Goal: Navigation & Orientation: Find specific page/section

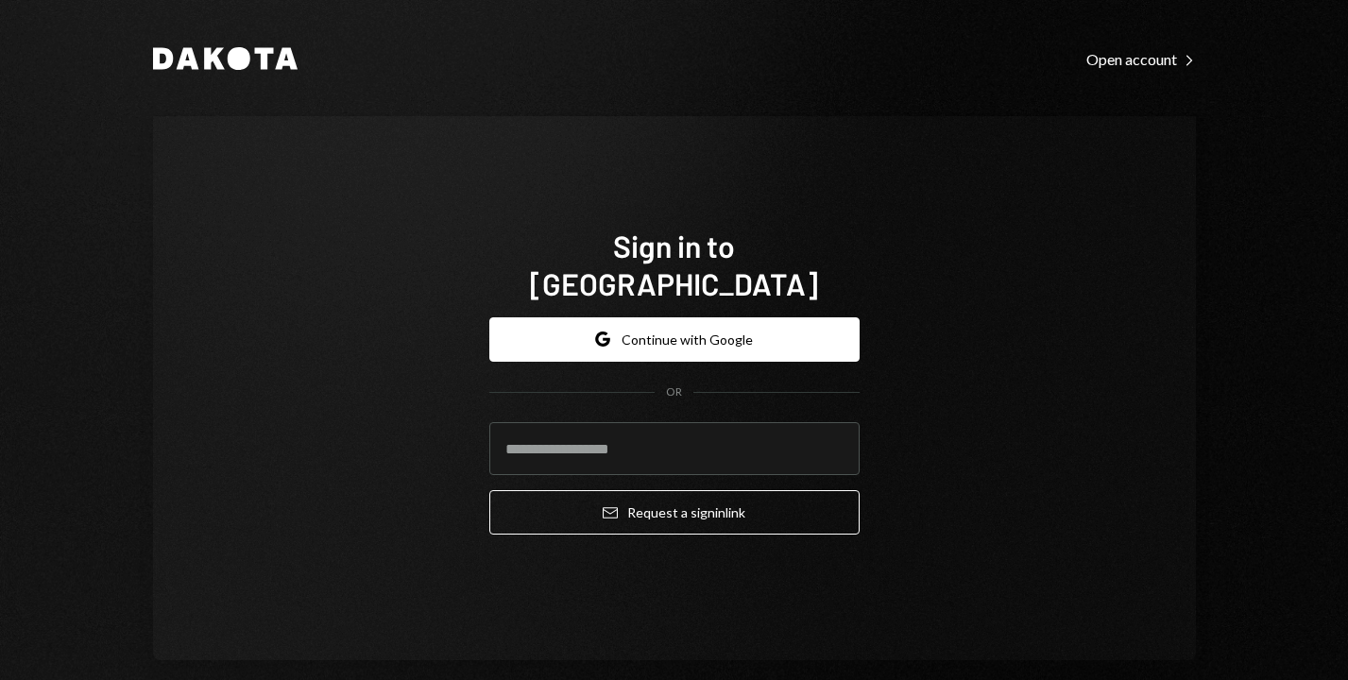
type input "**********"
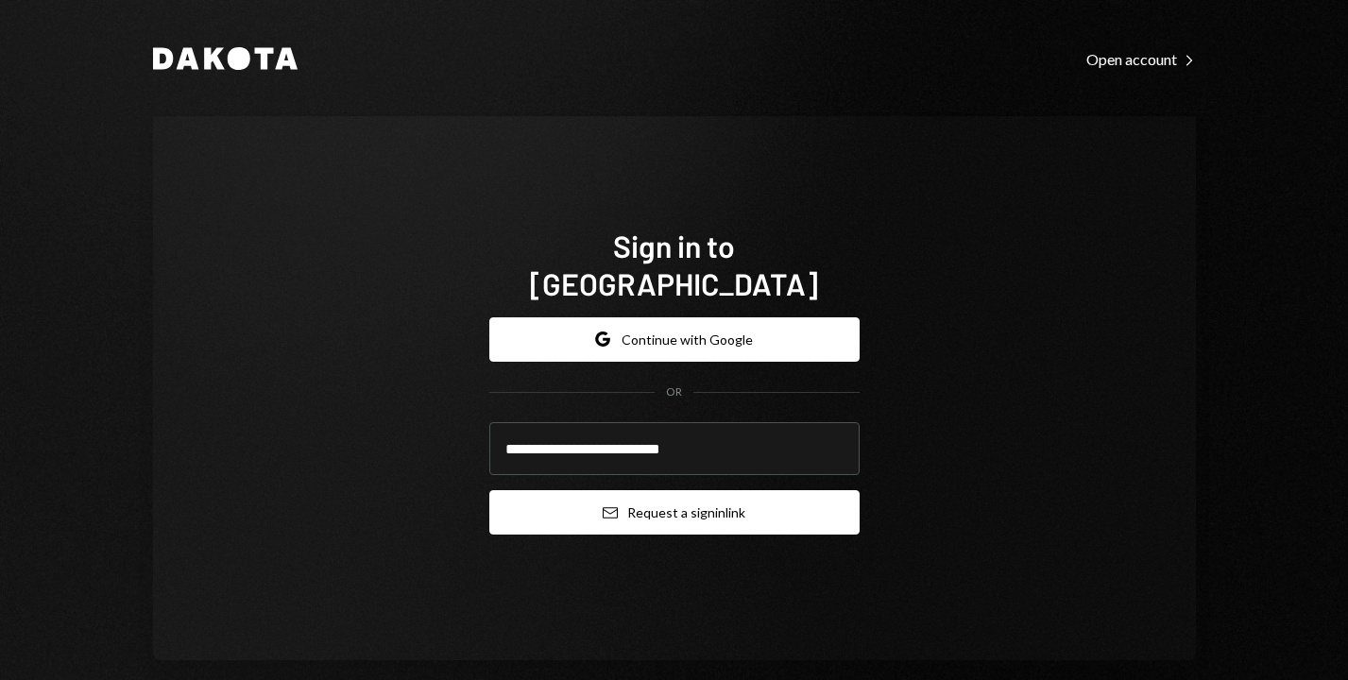
click at [708, 501] on button "Email Request a sign in link" at bounding box center [674, 512] width 370 height 44
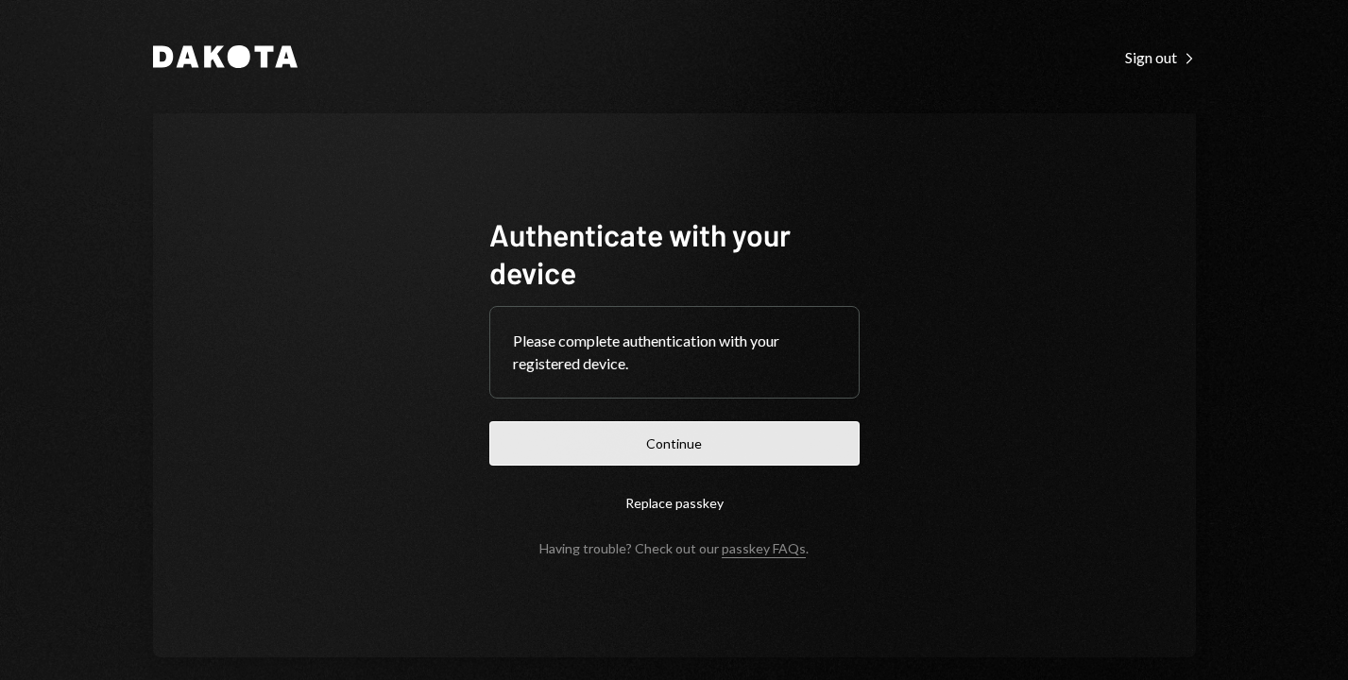
click at [692, 436] on button "Continue" at bounding box center [674, 443] width 370 height 44
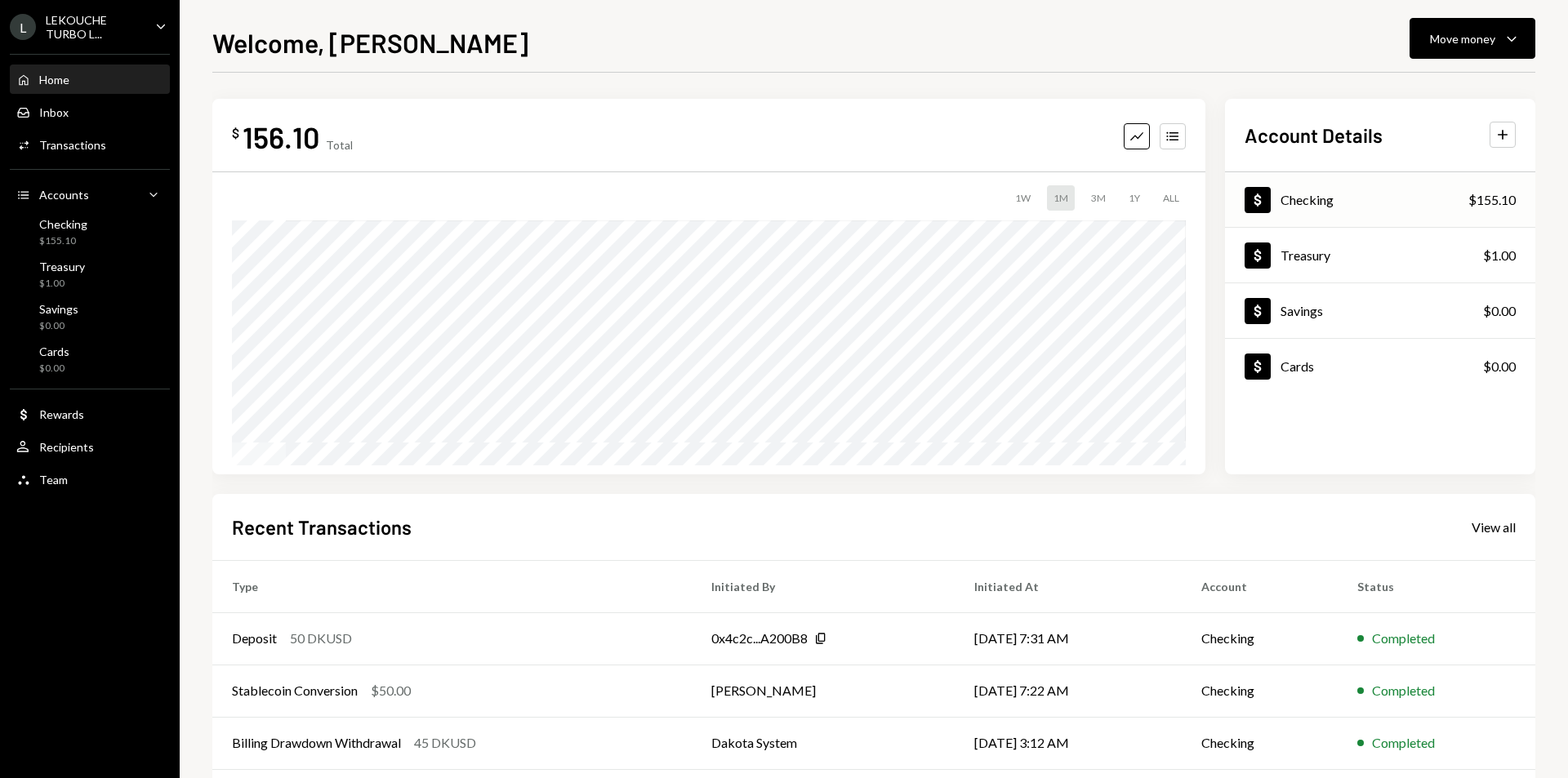
click at [1164, 201] on div "Dollar Checking $155.10" at bounding box center [1380, 200] width 310 height 53
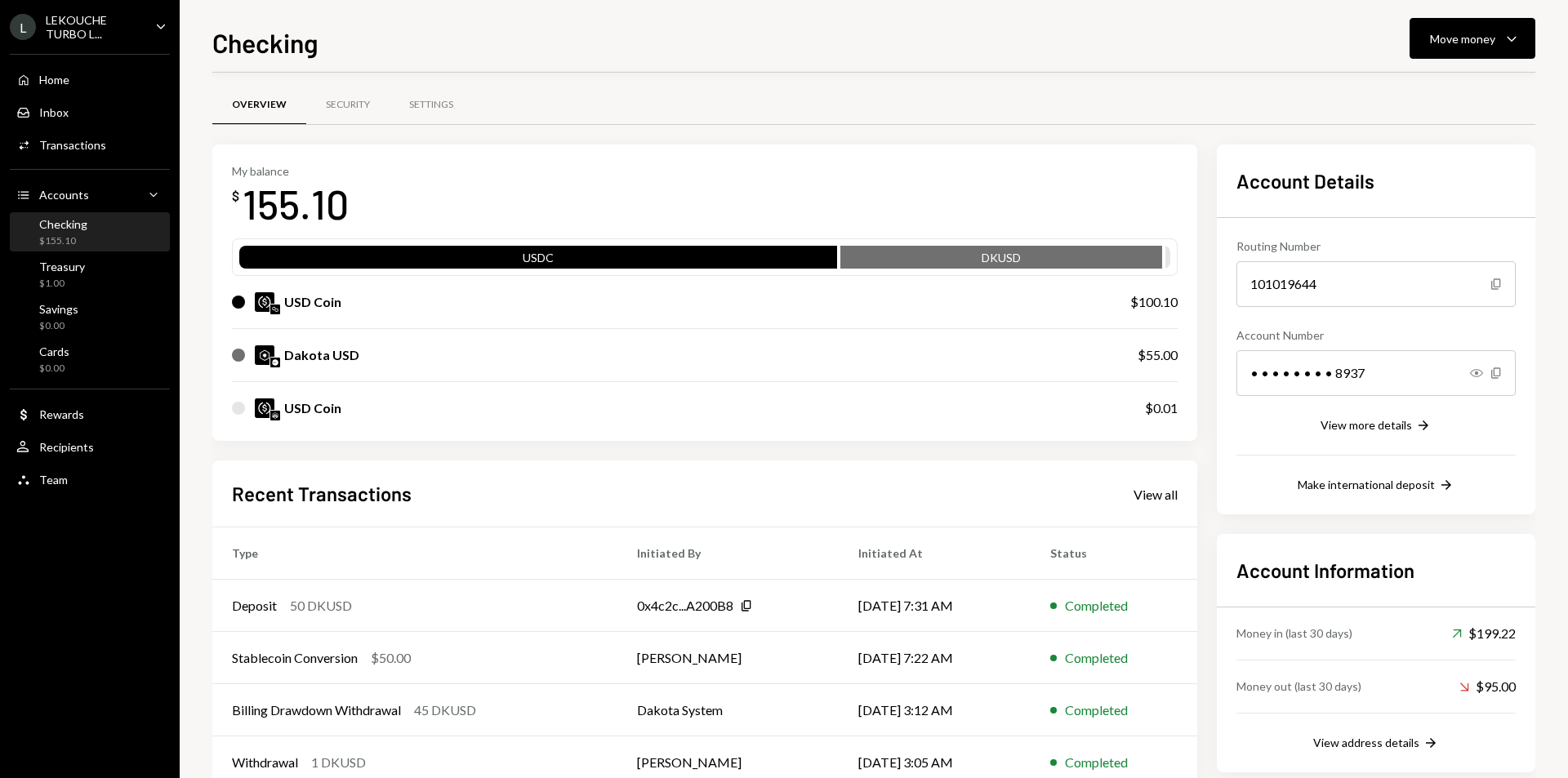
scroll to position [19, 0]
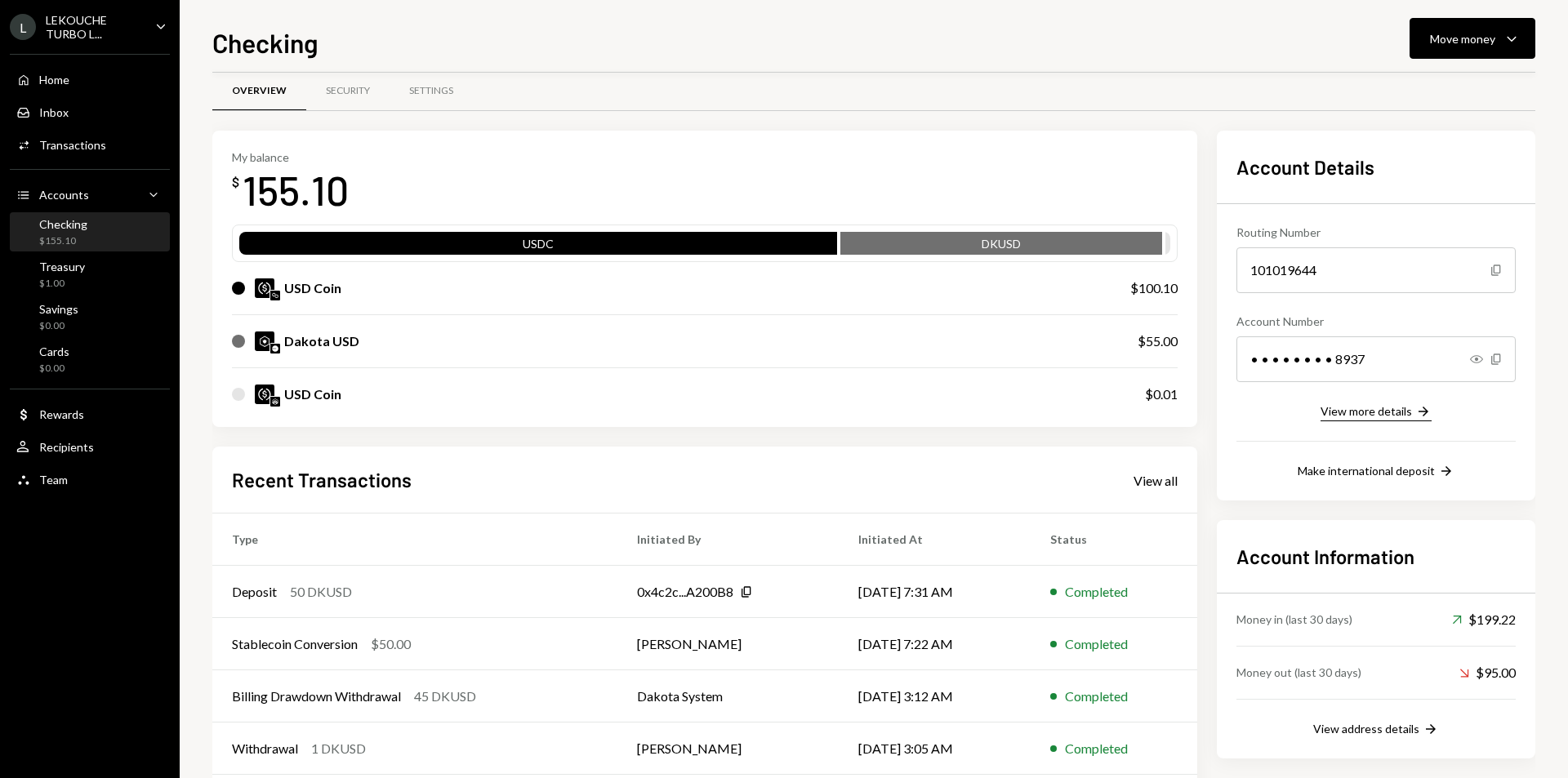
click at [1164, 411] on div "View more details" at bounding box center [1367, 411] width 92 height 14
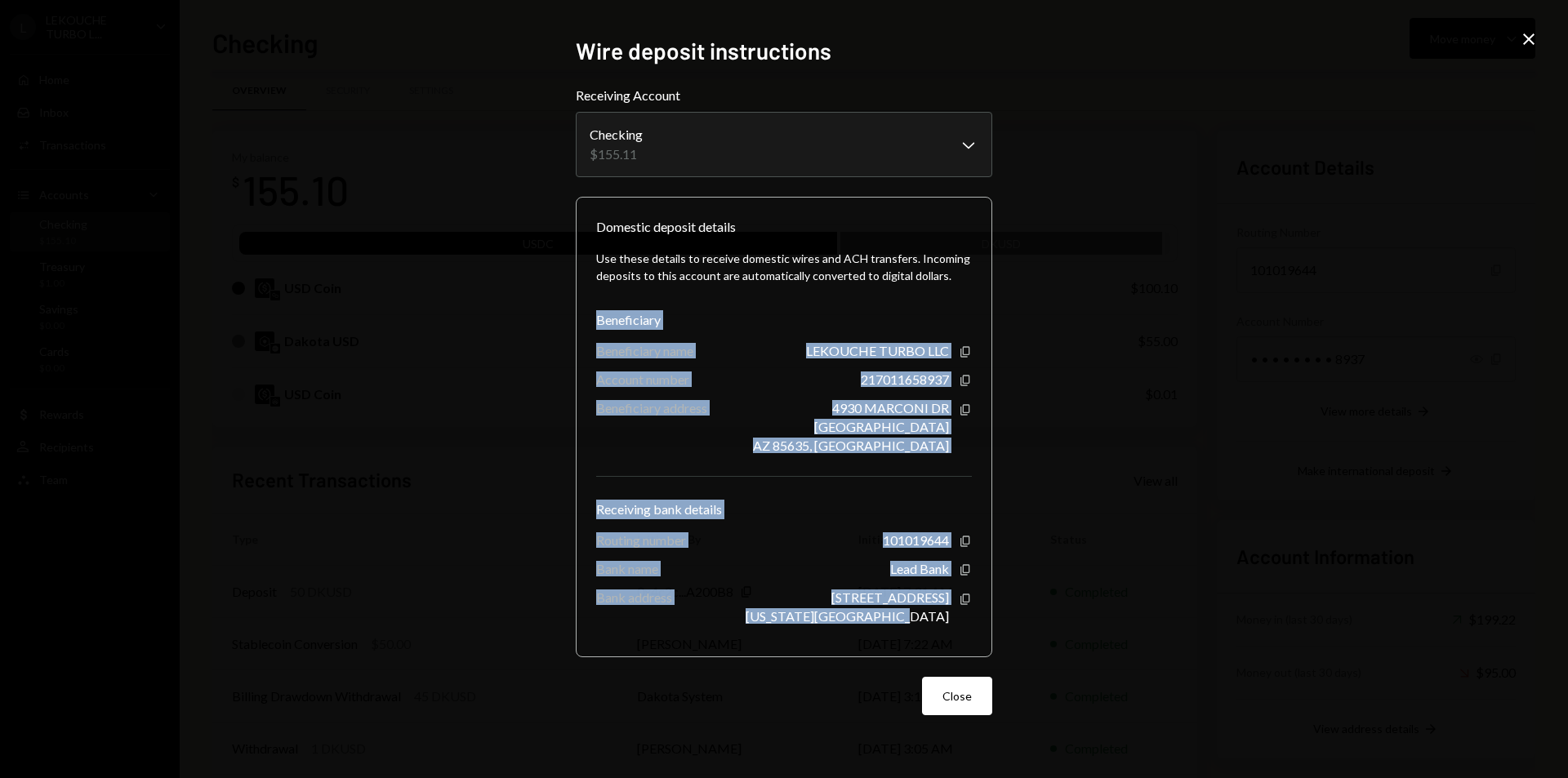
drag, startPoint x: 596, startPoint y: 320, endPoint x: 958, endPoint y: 621, distance: 470.8
click at [958, 587] on div "Use these details to receive domestic wires and ACH transfers. Incoming deposit…" at bounding box center [784, 437] width 376 height 400
copy div "Beneficiary Beneficiary name LEKOUCHE TURBO LLC Copy Account number 21701165893…"
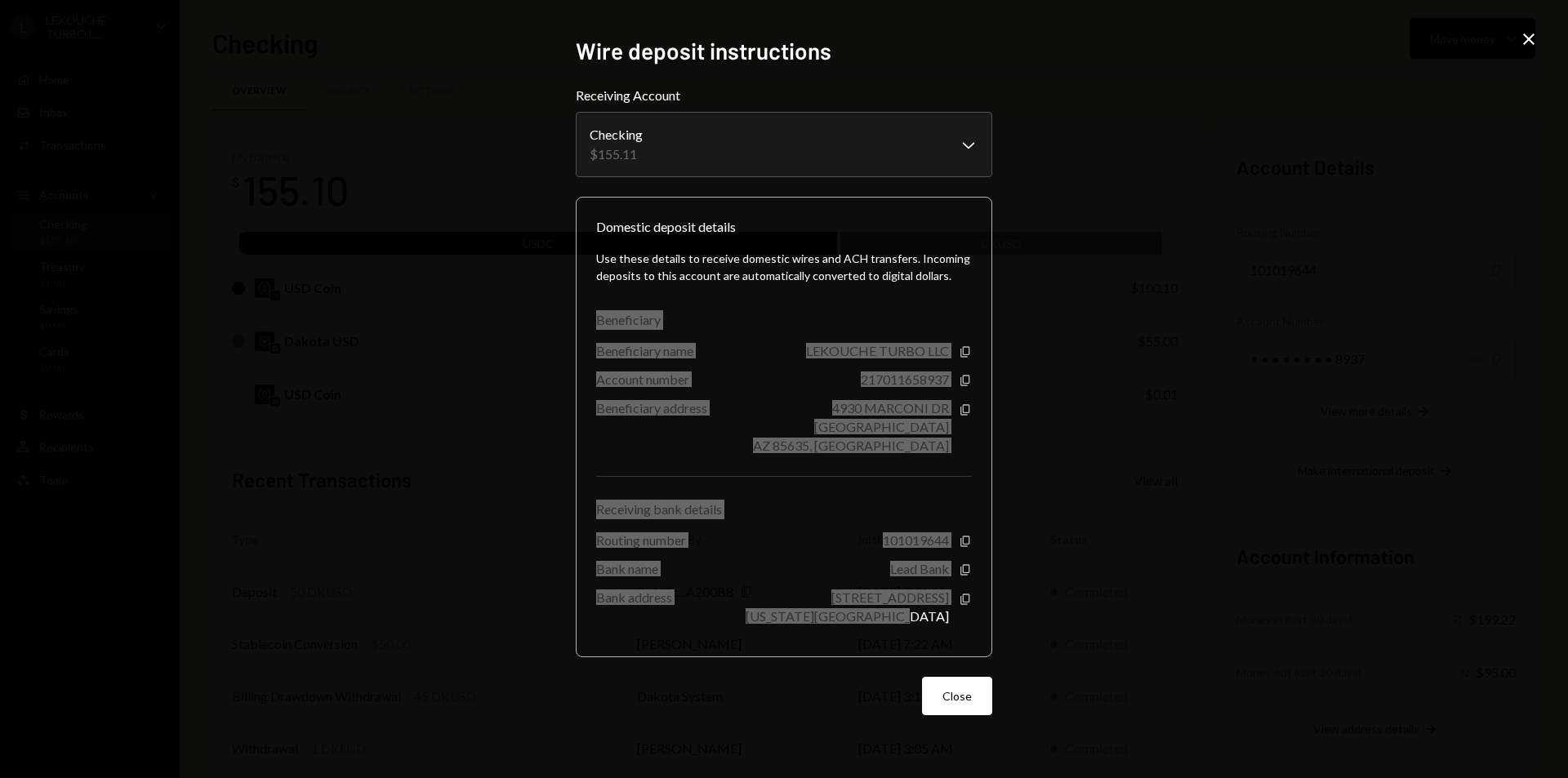
click at [853, 319] on div "Beneficiary" at bounding box center [784, 320] width 376 height 20
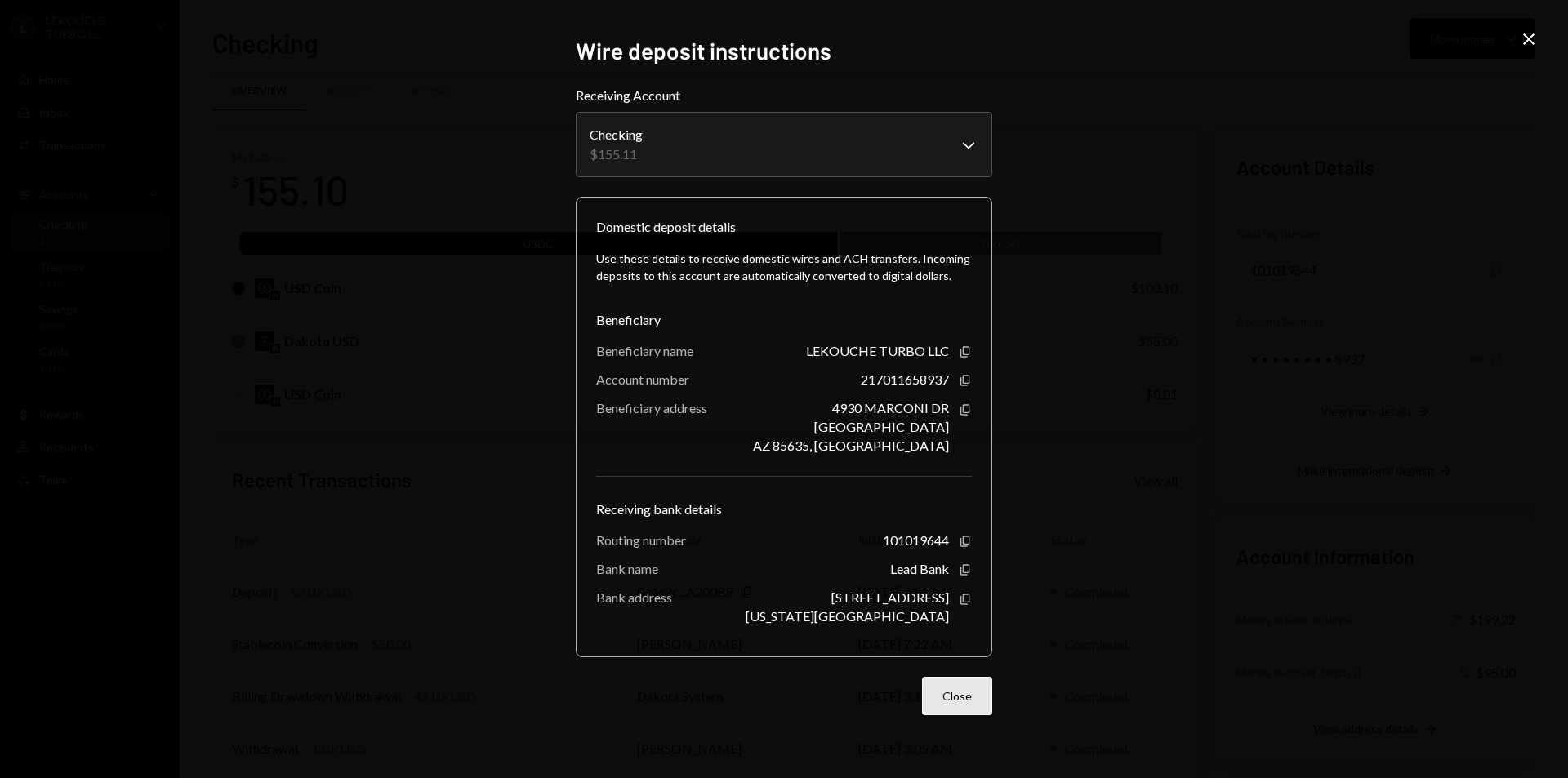
click at [972, 587] on button "Close" at bounding box center [957, 696] width 70 height 38
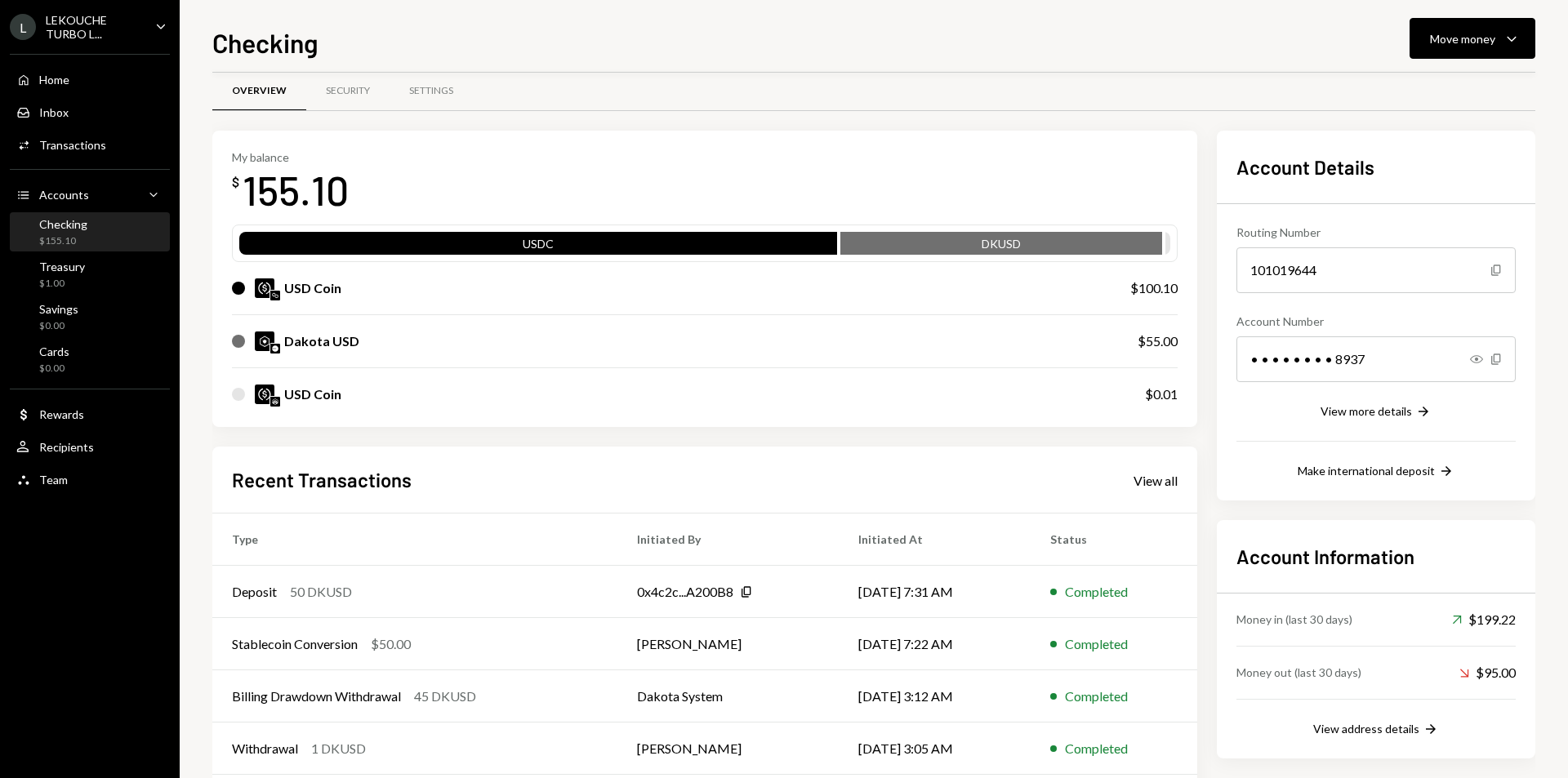
scroll to position [100, 0]
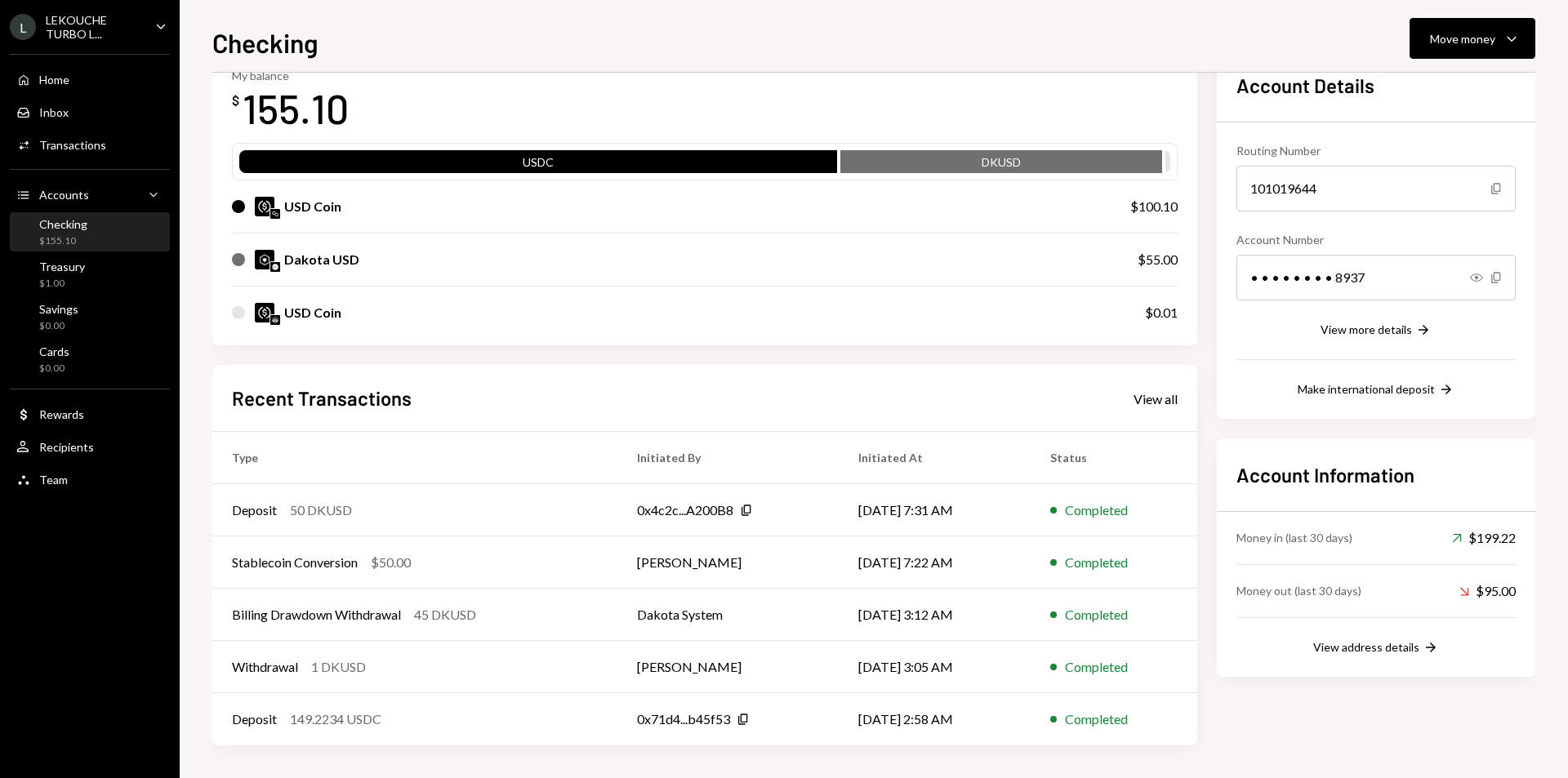
click at [1164, 341] on div "Routing Number 101019644 Copy Account Number • • • • • • • • 8937 Show Copy Vie…" at bounding box center [1375, 261] width 279 height 277
click at [1164, 332] on div "View more details" at bounding box center [1367, 329] width 92 height 14
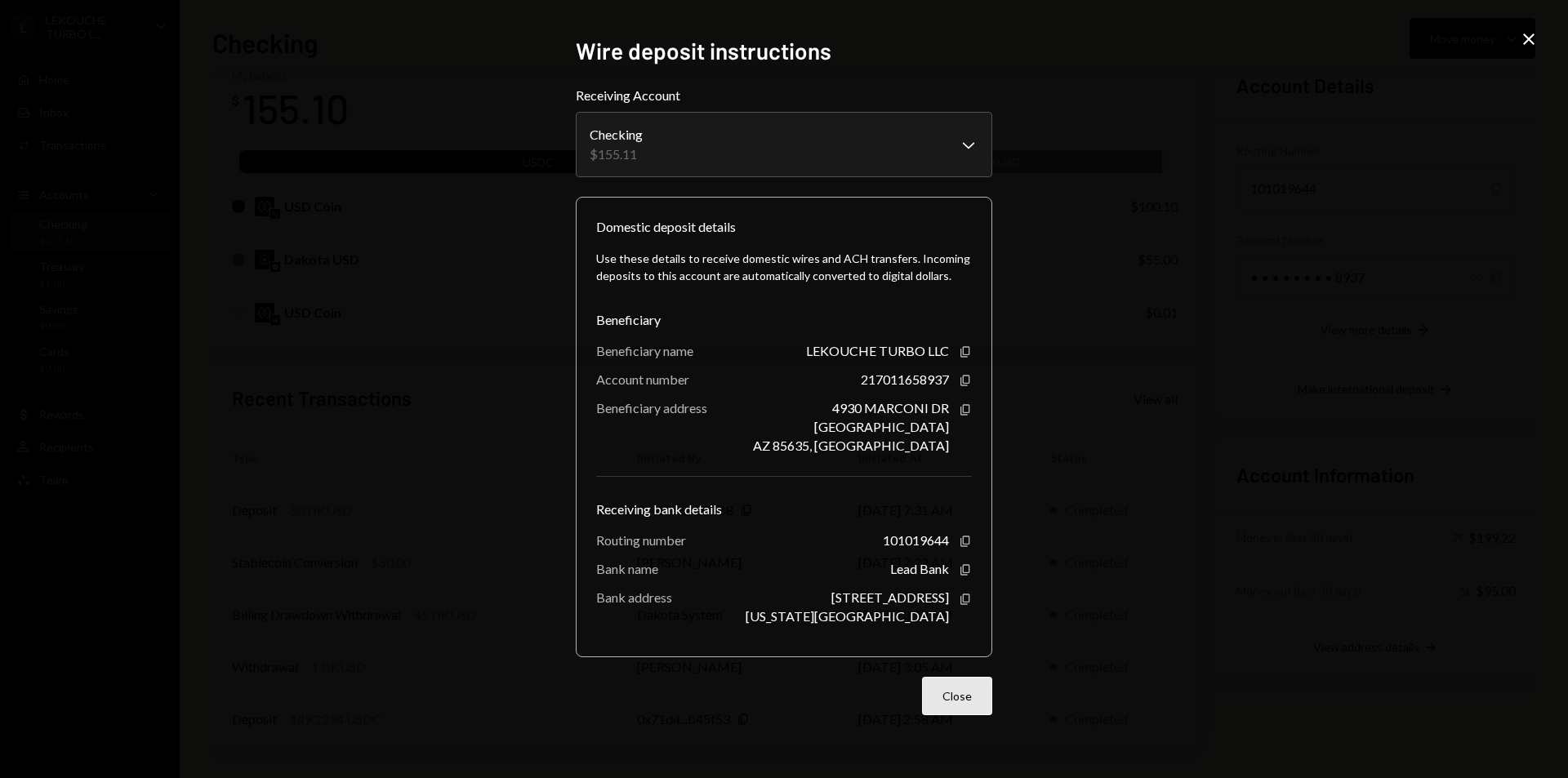
click at [959, 587] on button "Close" at bounding box center [957, 696] width 70 height 38
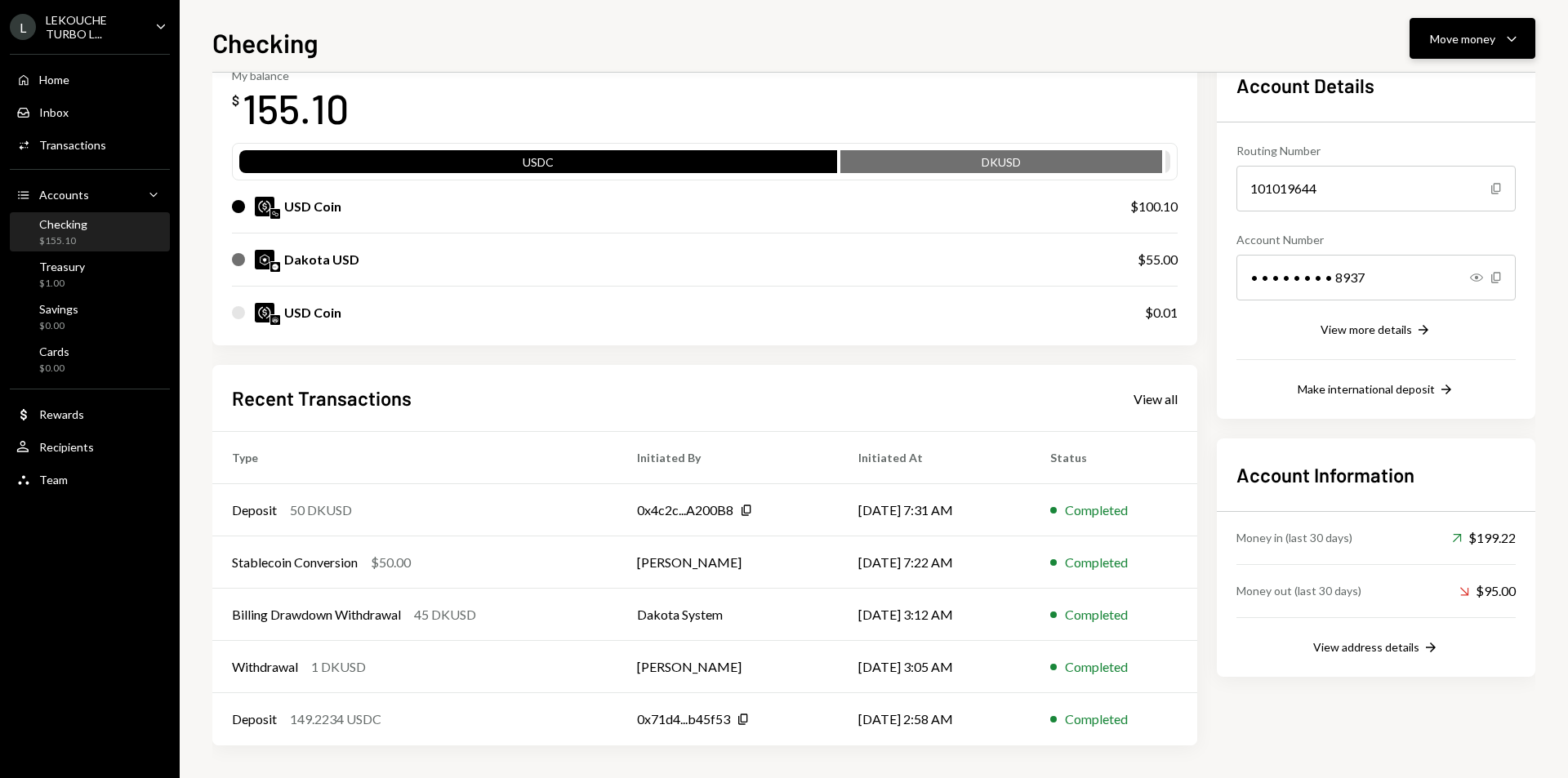
click at [1164, 48] on button "Move money Caret Down" at bounding box center [1472, 38] width 125 height 41
click at [1164, 112] on div "My balance $ 155.10 USDC DKUSD USD Coin $100.10 Dakota USD $55.00 USD Coin $0.01" at bounding box center [704, 198] width 985 height 297
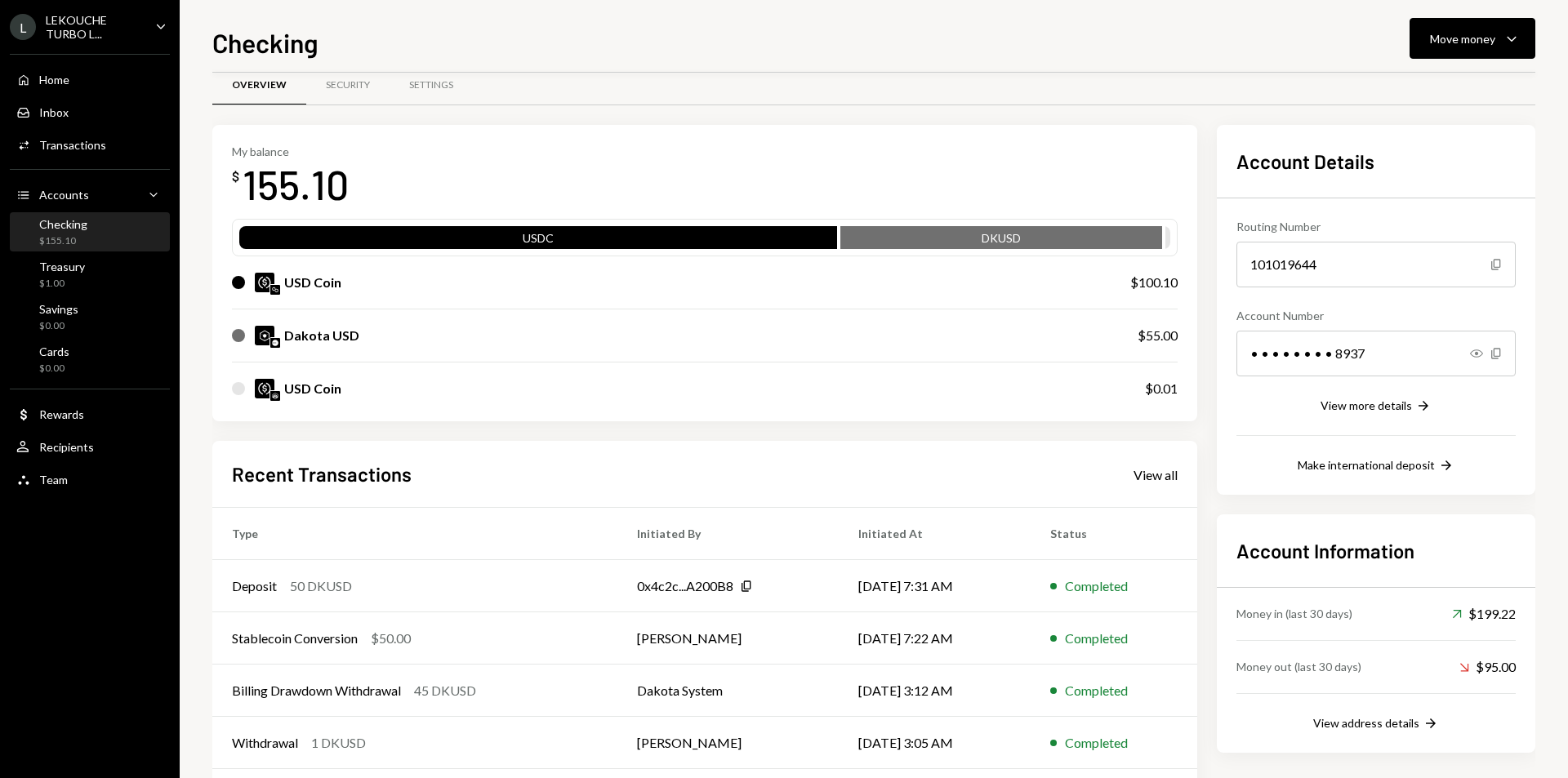
scroll to position [0, 0]
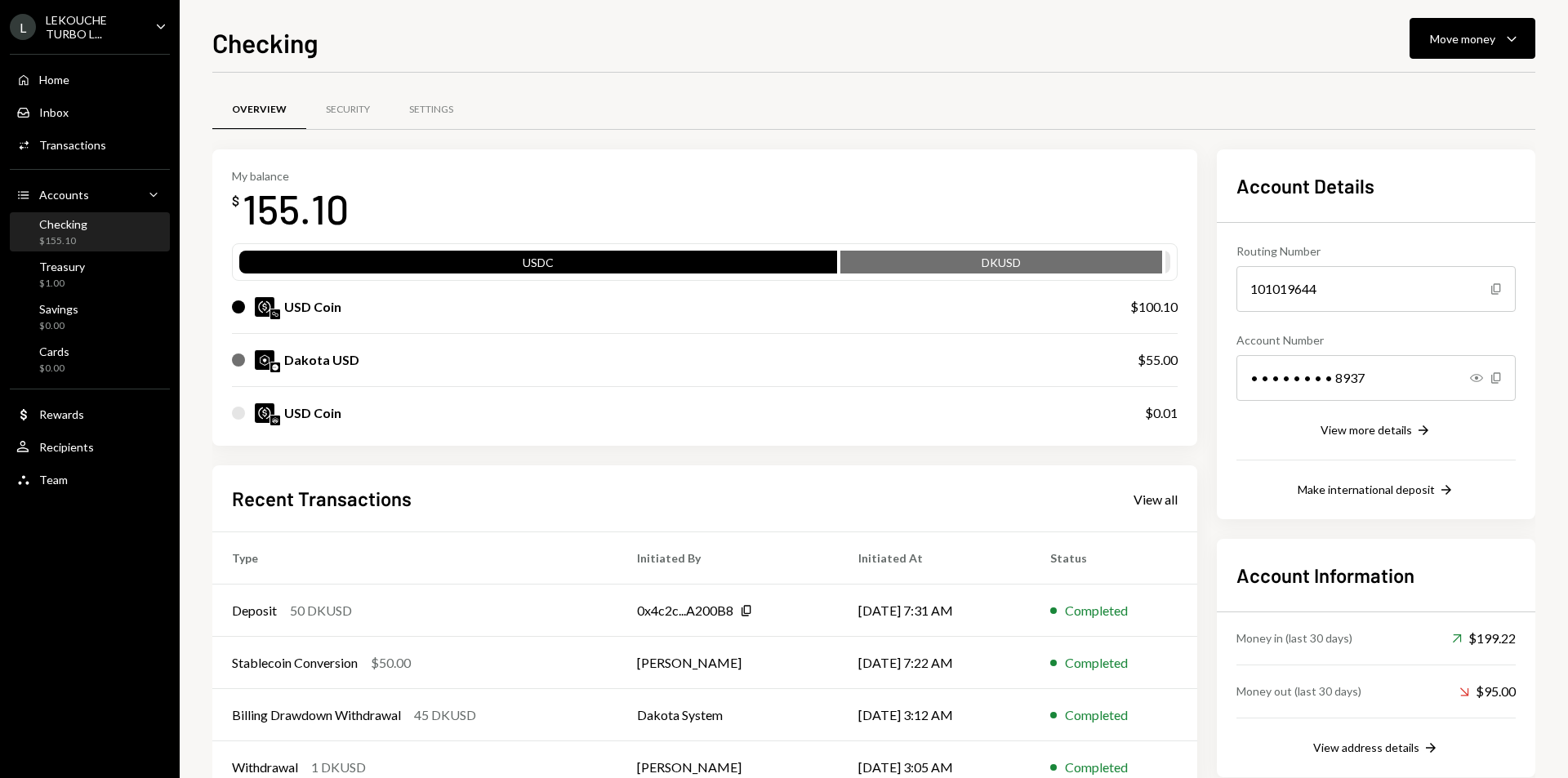
click at [134, 24] on div "LEKOUCHE TURBO L..." at bounding box center [93, 27] width 96 height 28
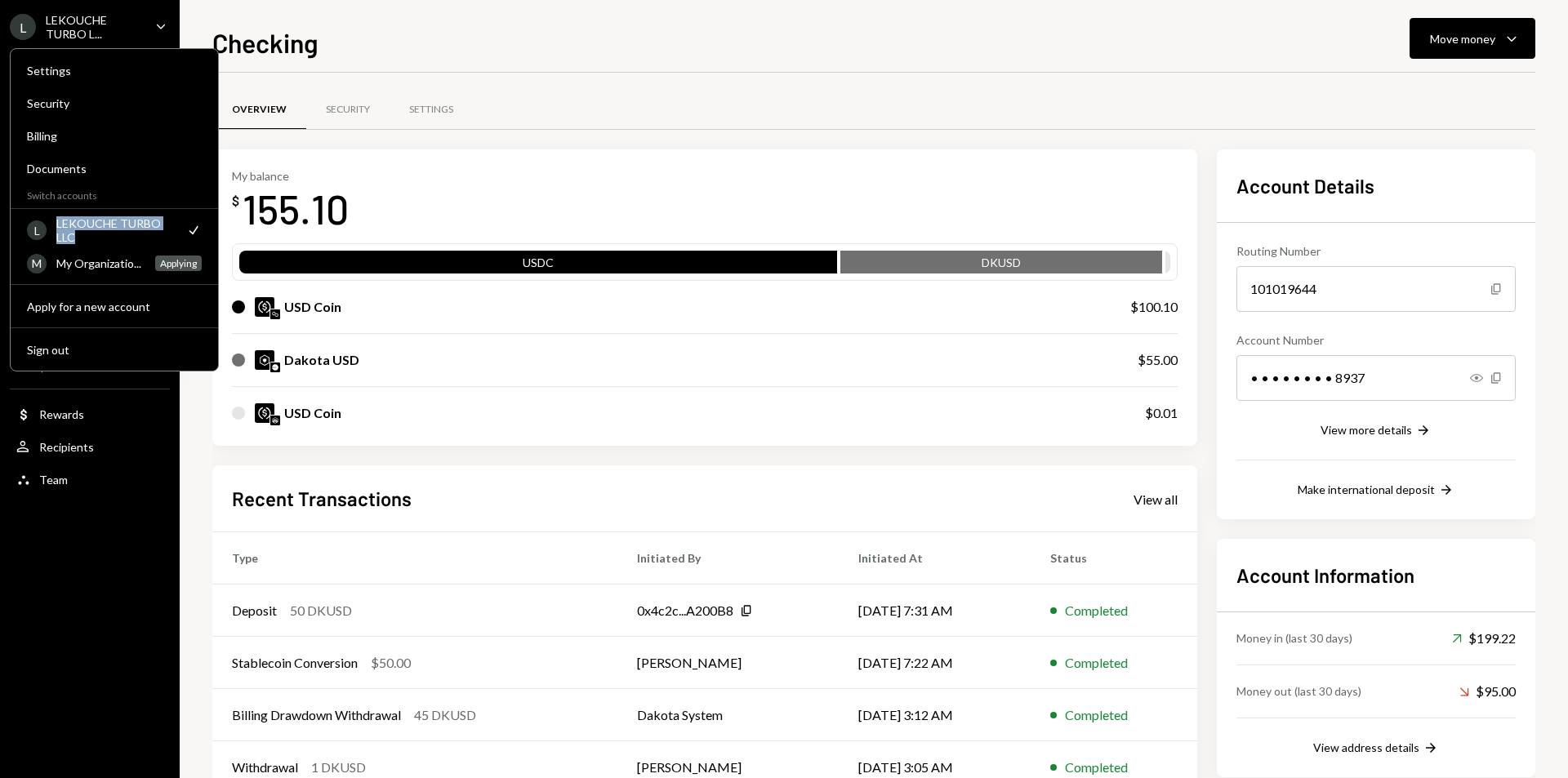
drag, startPoint x: 56, startPoint y: 220, endPoint x: 104, endPoint y: 243, distance: 53.2
click at [104, 243] on div "LEKOUCHE TURBO LLC" at bounding box center [116, 230] width 119 height 28
click at [682, 38] on div "Checking Move money Caret Down" at bounding box center [874, 41] width 1323 height 36
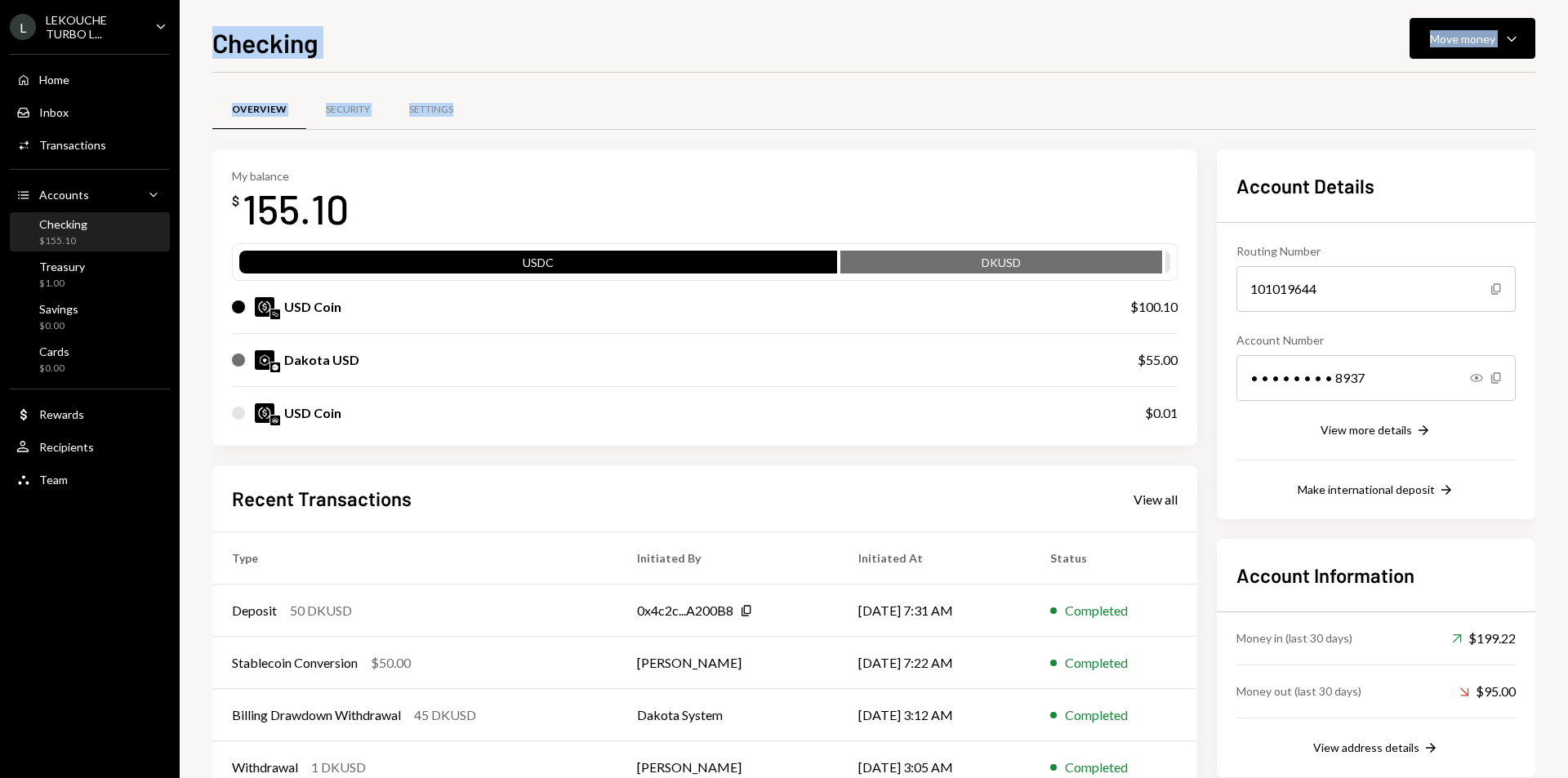
drag, startPoint x: 218, startPoint y: 47, endPoint x: 490, endPoint y: 125, distance: 283.0
click at [490, 125] on div "Checking Move money Caret Down Overview Security Settings My balance $ 155.10 U…" at bounding box center [874, 400] width 1323 height 756
click at [490, 125] on div "Overview Security Settings" at bounding box center [874, 110] width 1323 height 41
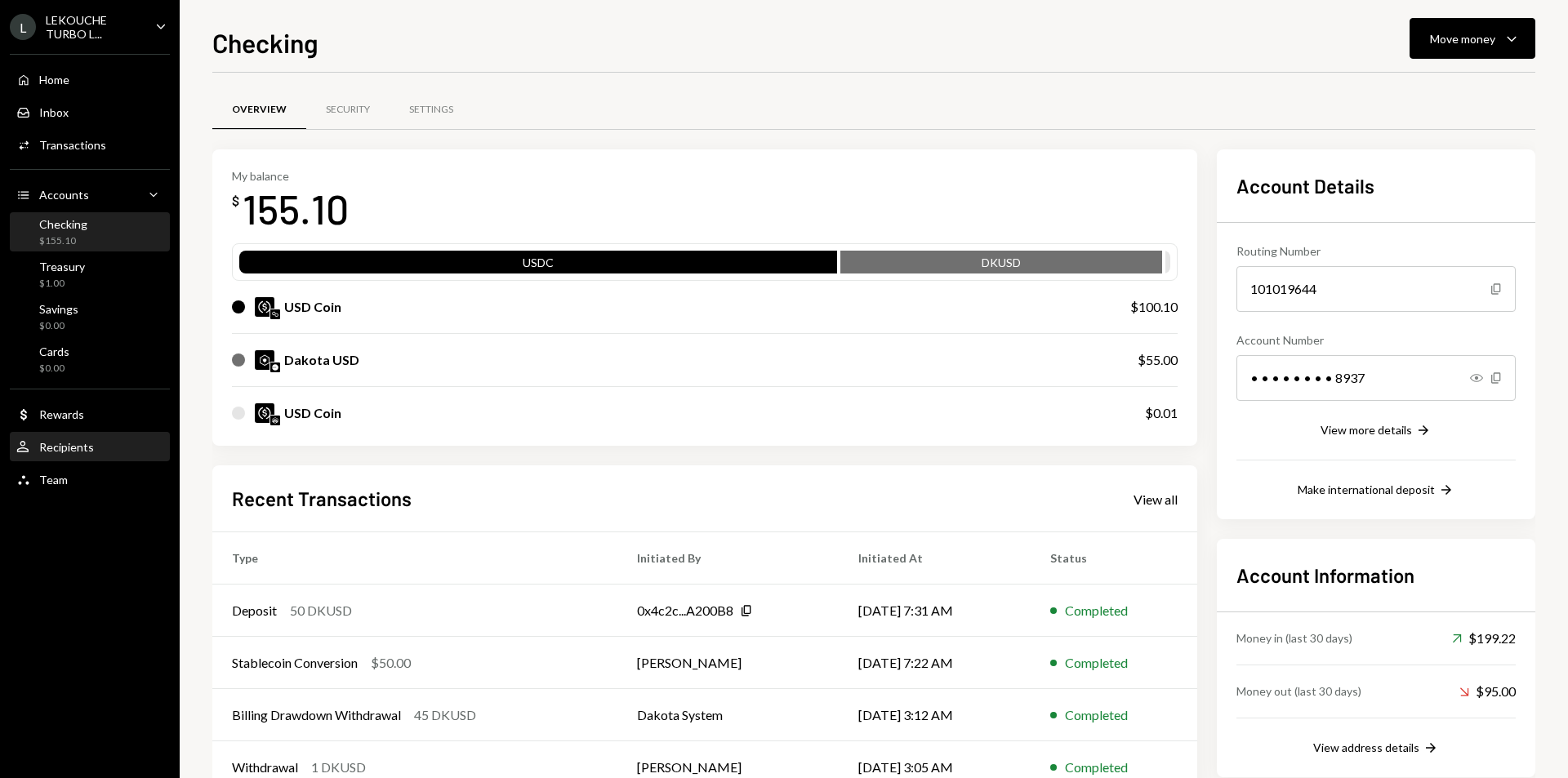
click at [92, 452] on div "Recipients" at bounding box center [66, 447] width 54 height 14
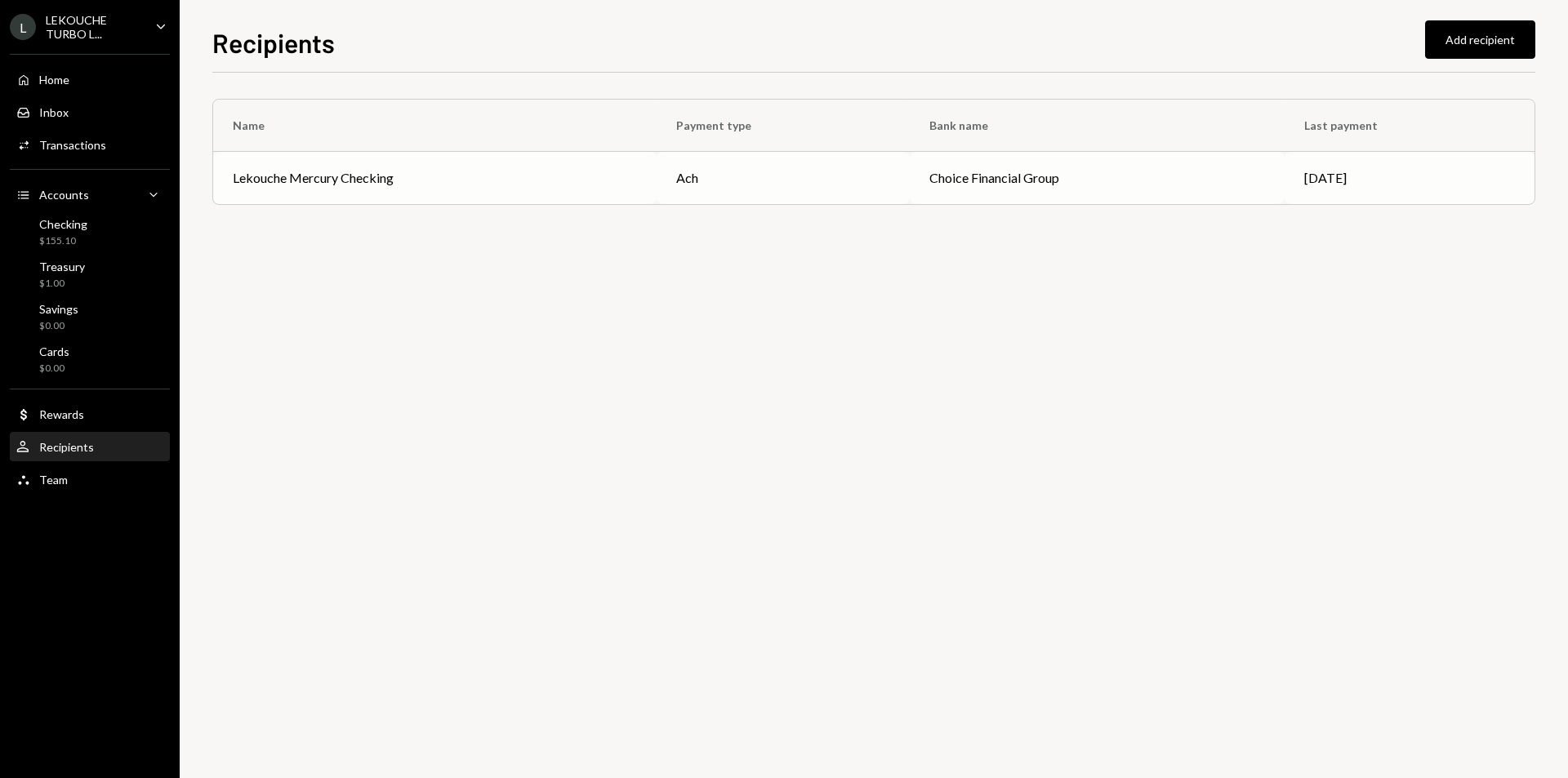
click at [590, 178] on div "Lekouche Mercury Checking" at bounding box center [435, 178] width 405 height 20
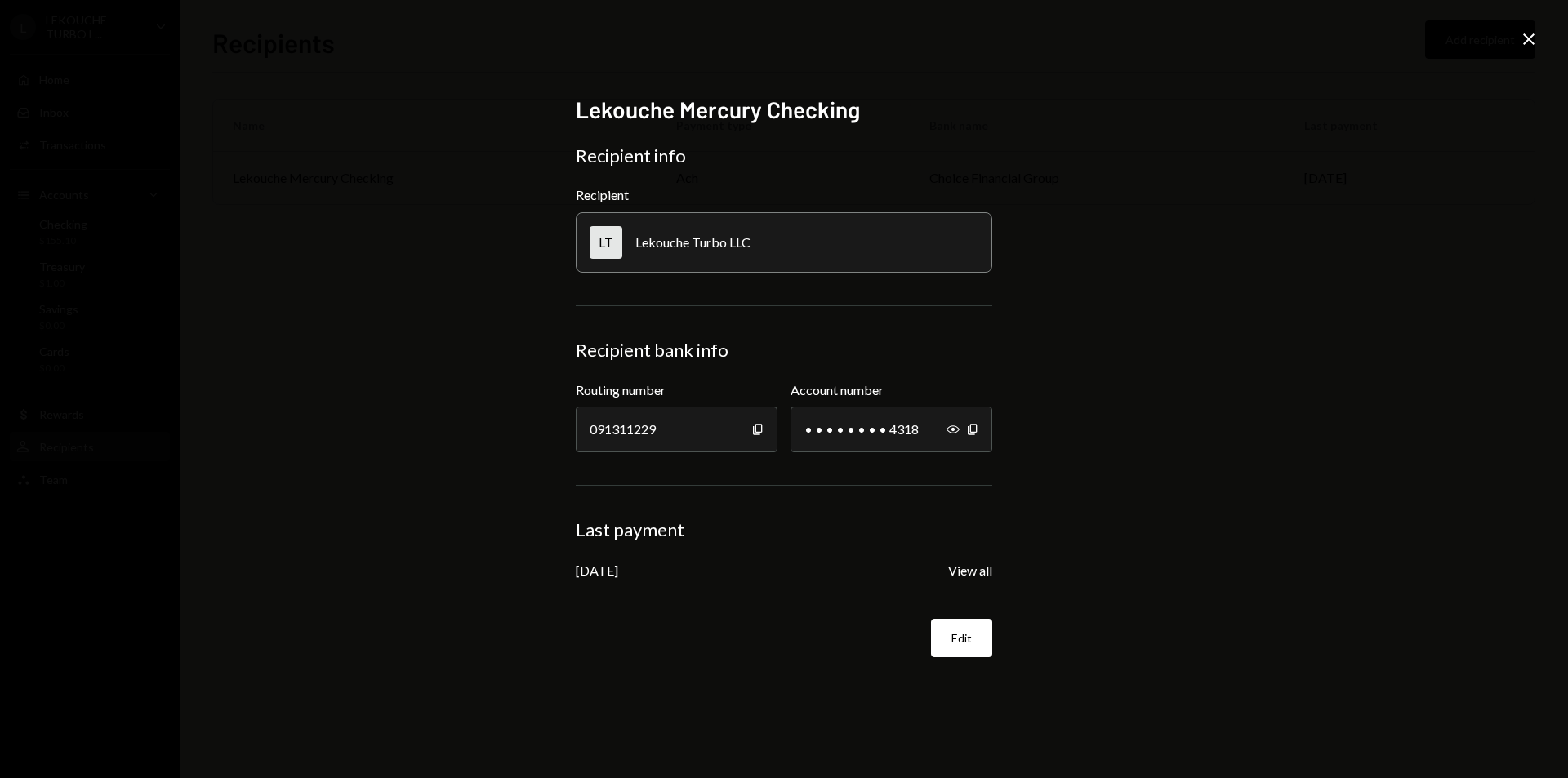
click at [1164, 23] on div "Lekouche Mercury Checking Recipient info Recipient LT Lekouche Turbo LLC Recipi…" at bounding box center [784, 389] width 1568 height 778
click at [1164, 33] on icon "Close" at bounding box center [1528, 39] width 20 height 20
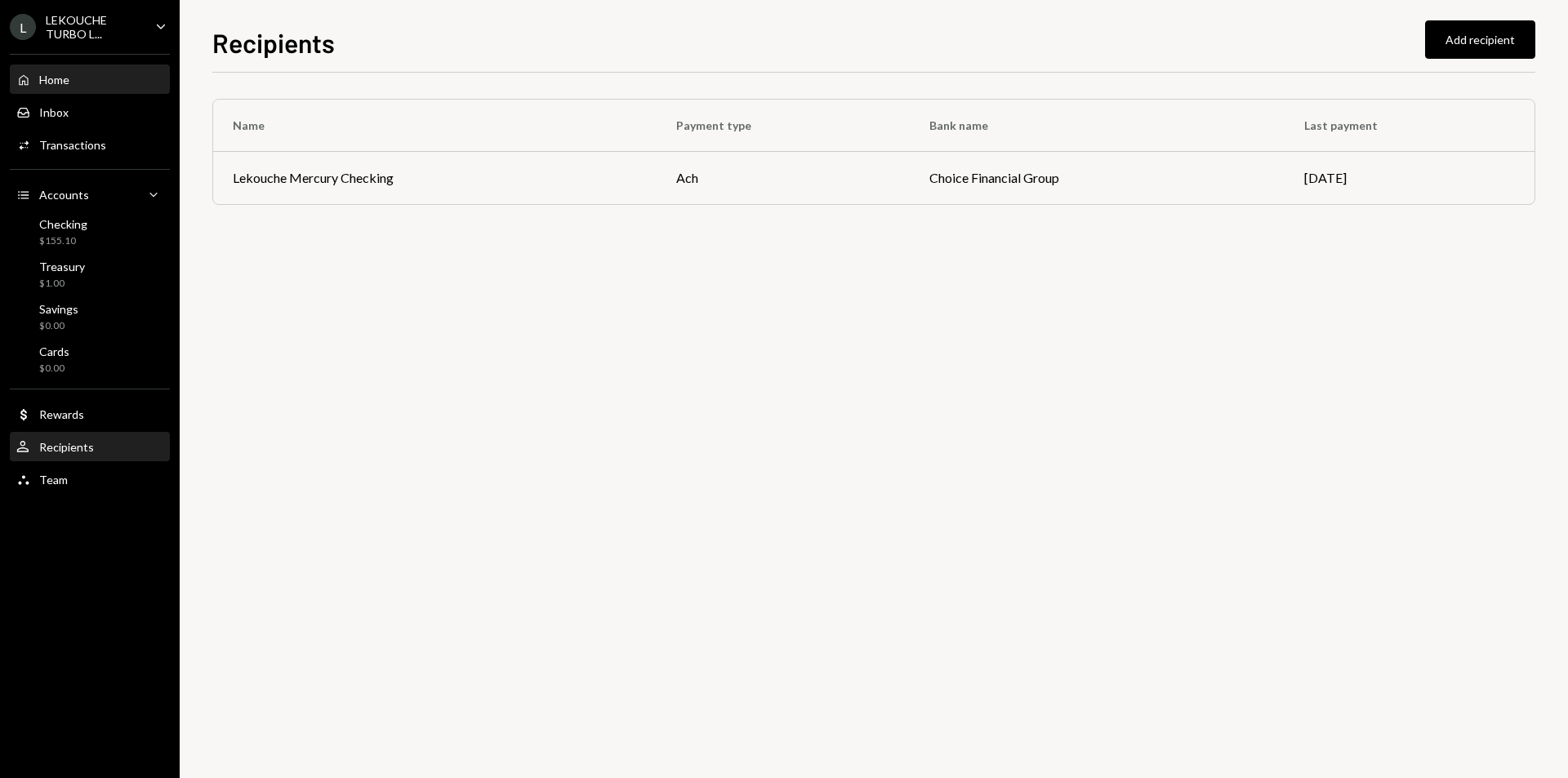
click at [66, 76] on div "Home" at bounding box center [54, 80] width 30 height 14
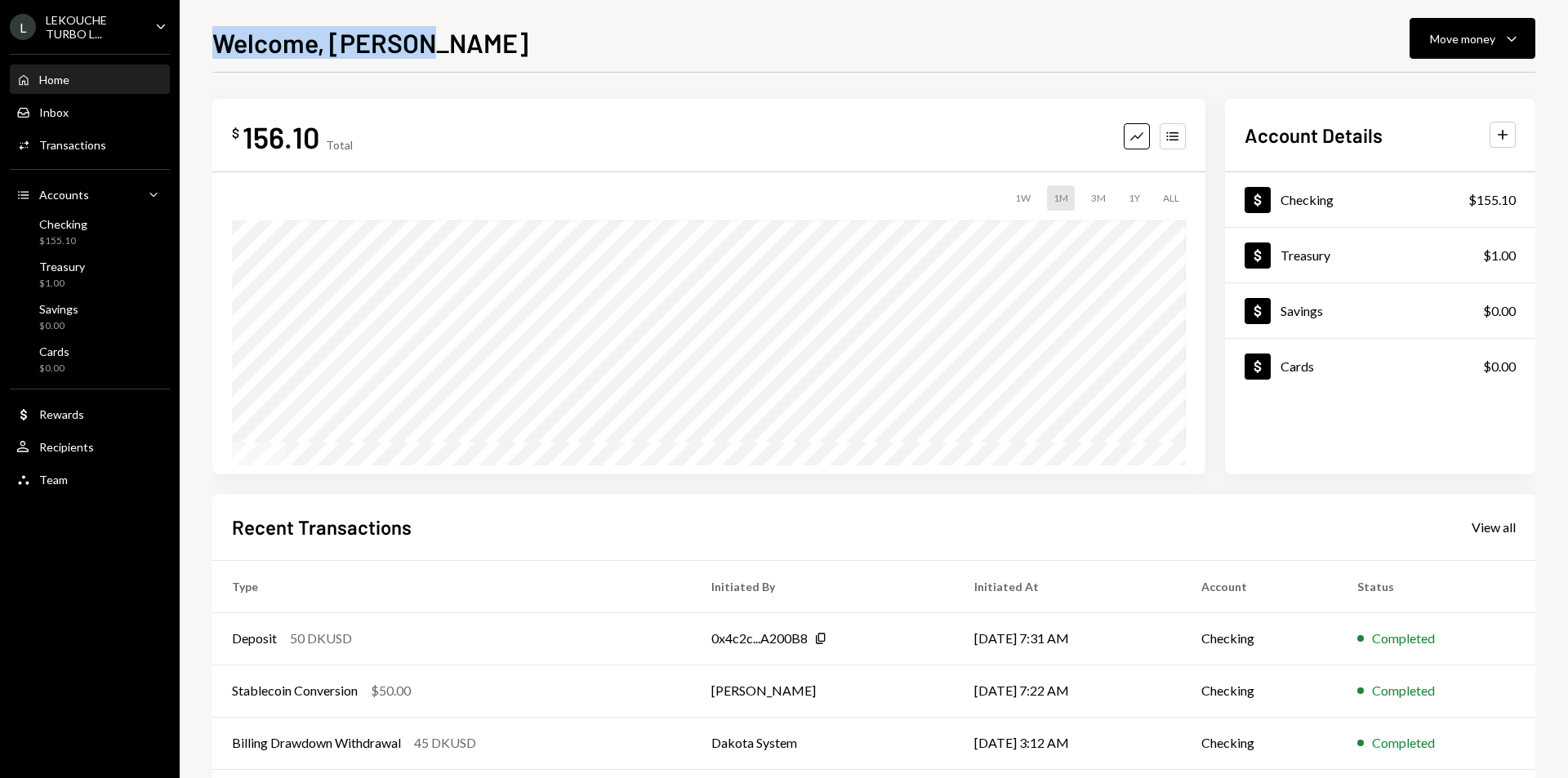
drag, startPoint x: 220, startPoint y: 42, endPoint x: 494, endPoint y: 35, distance: 274.1
click at [494, 35] on div "Welcome, ALEKSEY Move money Caret Down" at bounding box center [874, 41] width 1323 height 36
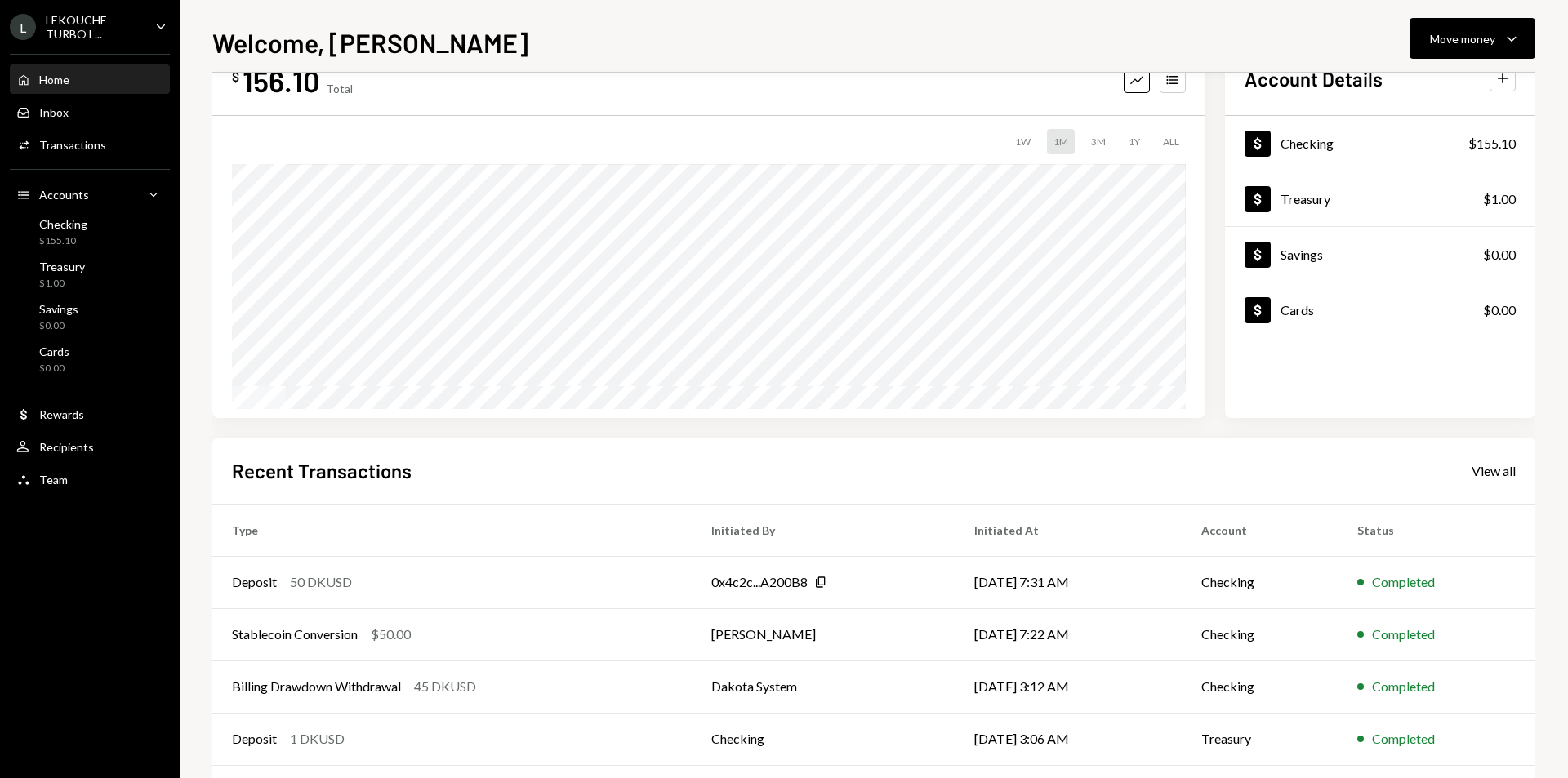
scroll to position [128, 0]
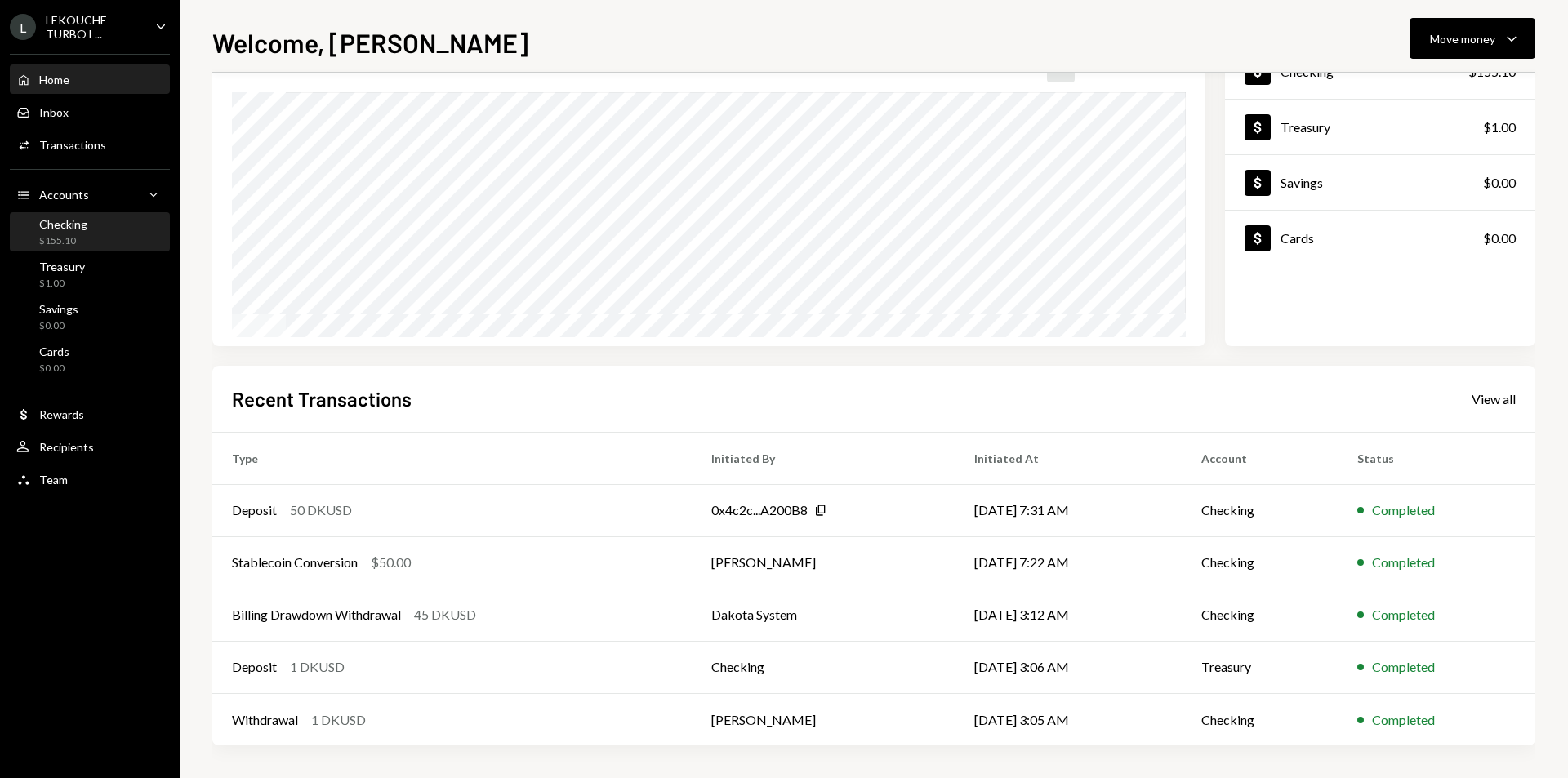
click at [83, 238] on div "$155.10" at bounding box center [63, 241] width 48 height 14
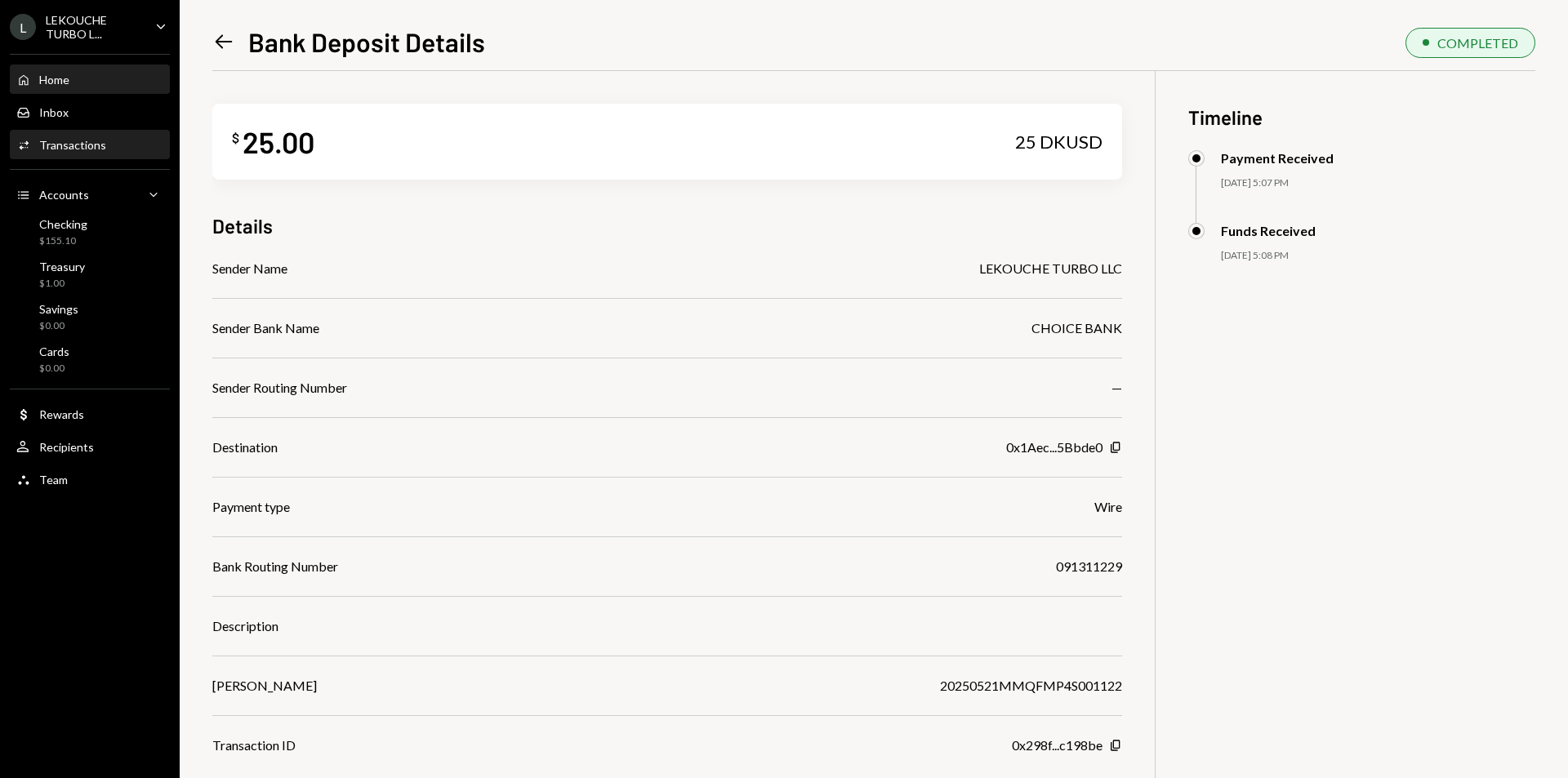
click at [67, 79] on div "Home" at bounding box center [54, 80] width 30 height 14
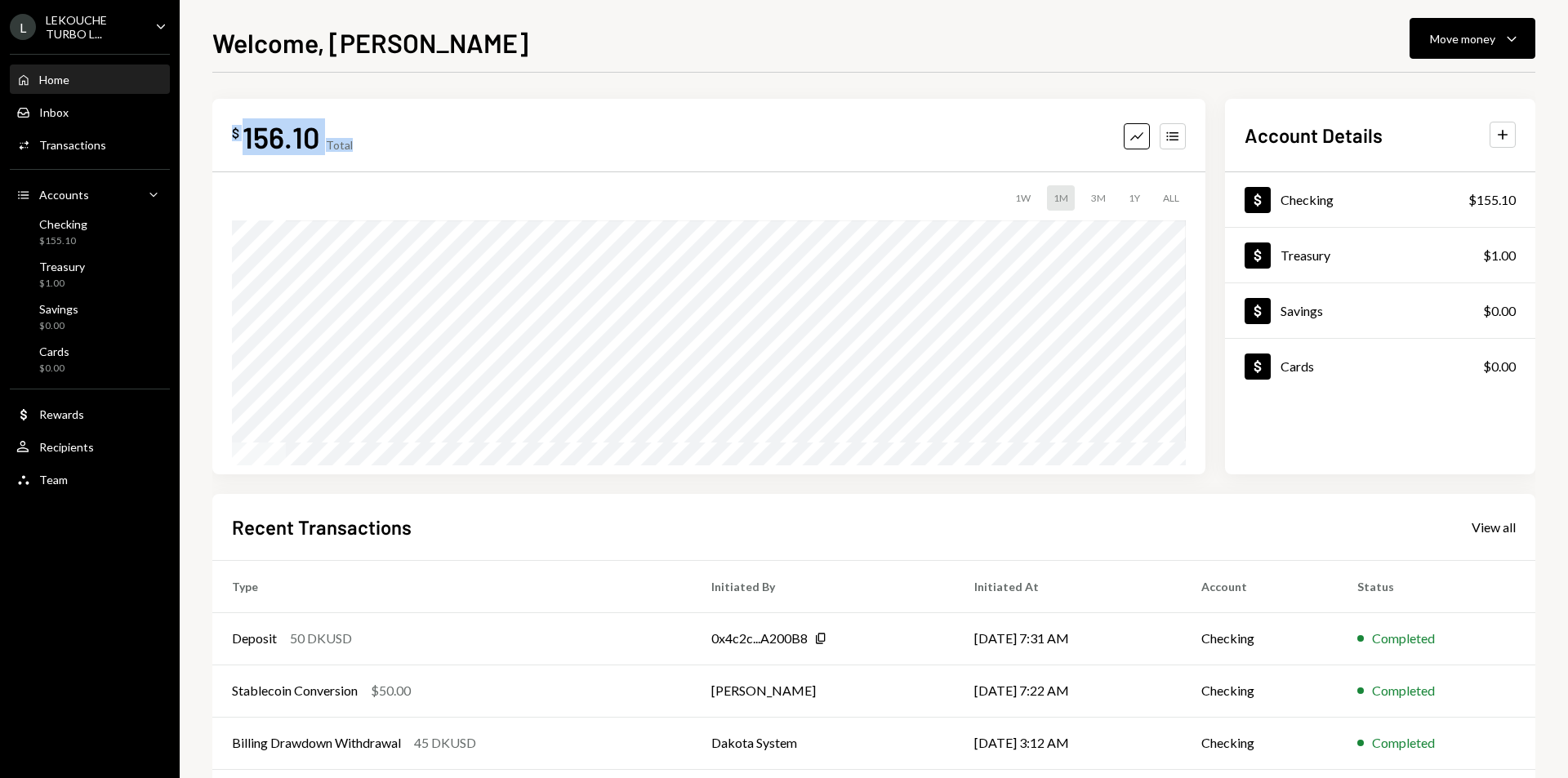
drag, startPoint x: 406, startPoint y: 154, endPoint x: 229, endPoint y: 125, distance: 179.4
click at [229, 125] on div "$ 156.10 Total Graph Accounts 1W 1M 3M 1Y ALL" at bounding box center [709, 286] width 993 height 376
